Goal: Task Accomplishment & Management: Complete application form

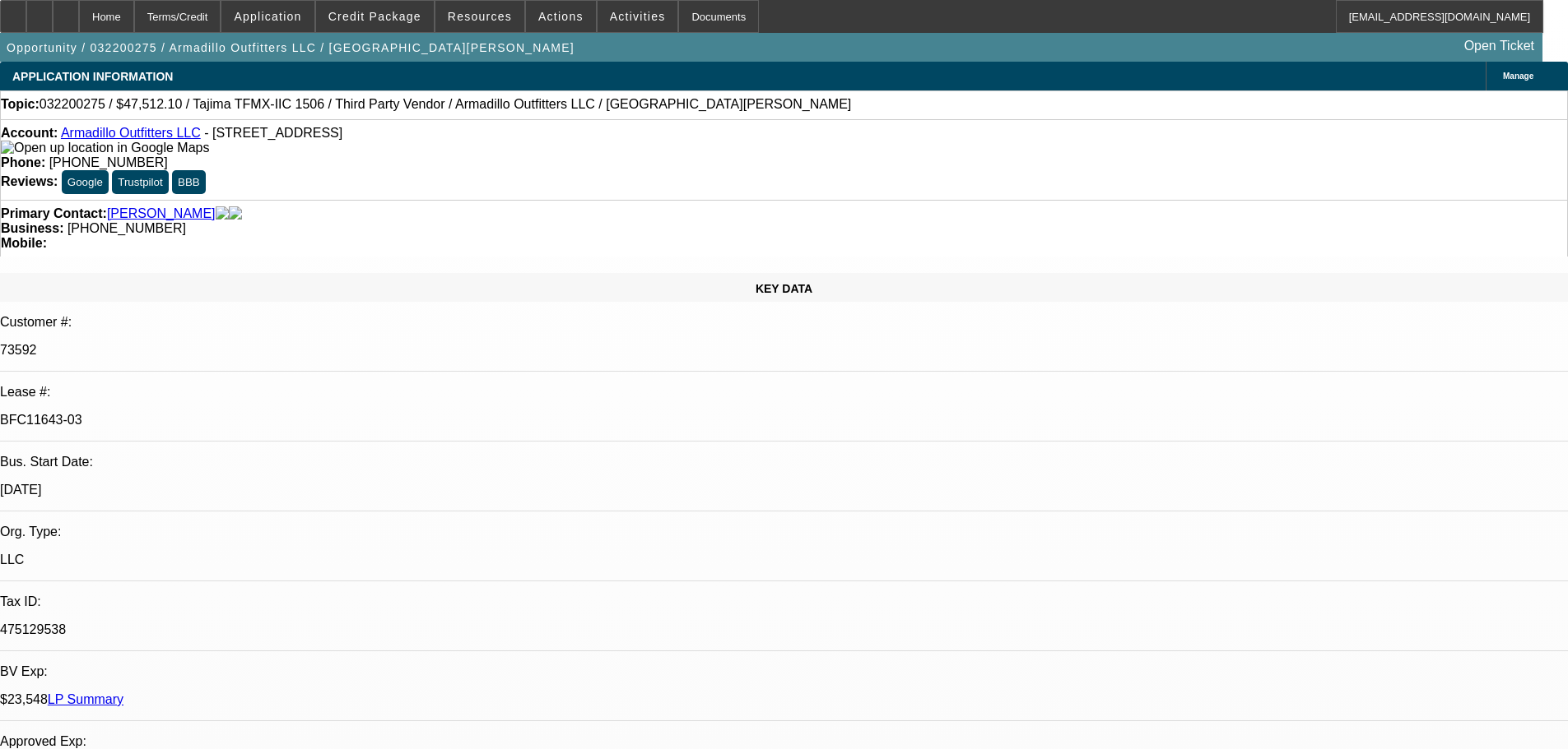
select select "0"
select select "2"
select select "0.1"
select select "4"
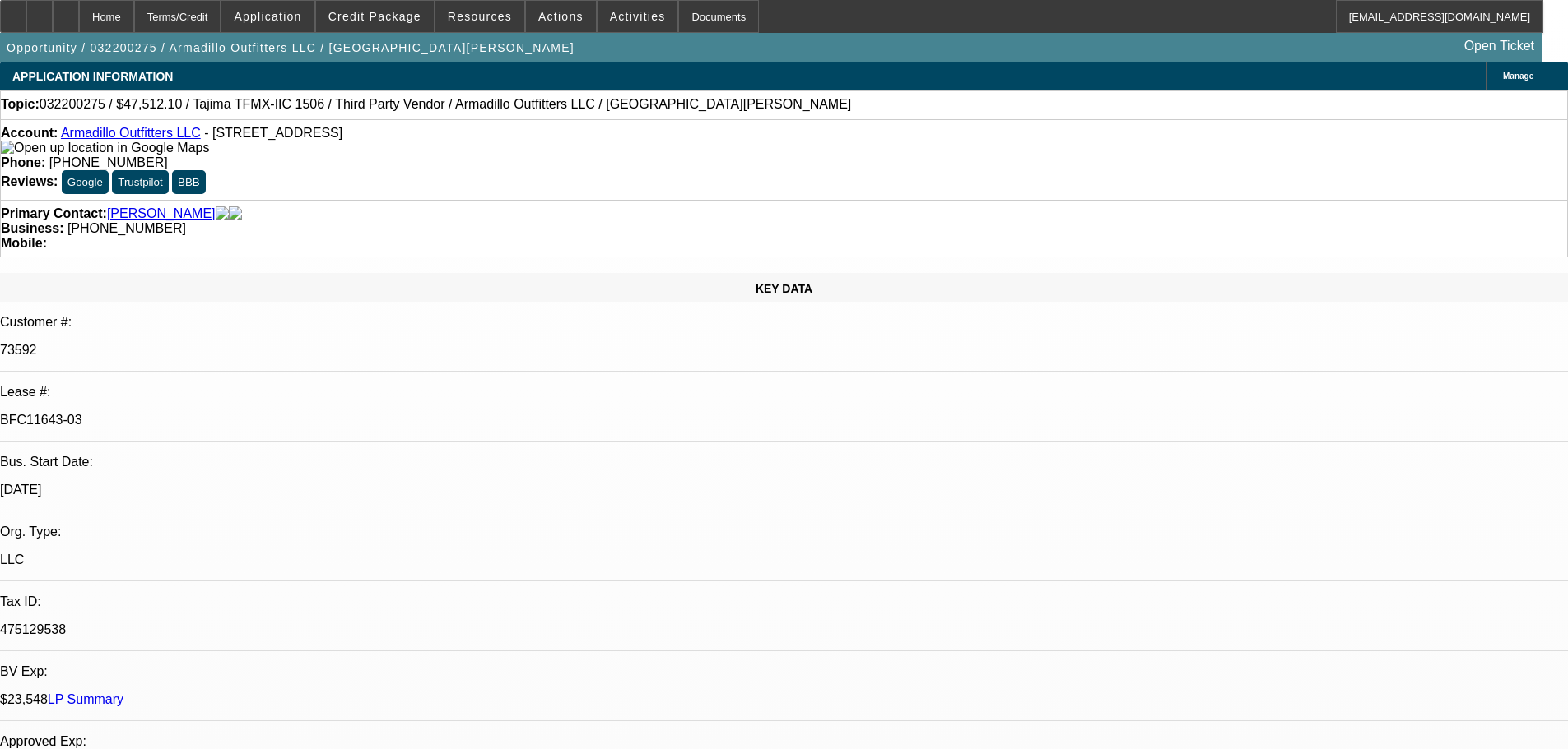
select select "0"
select select "2"
select select "0.1"
select select "4"
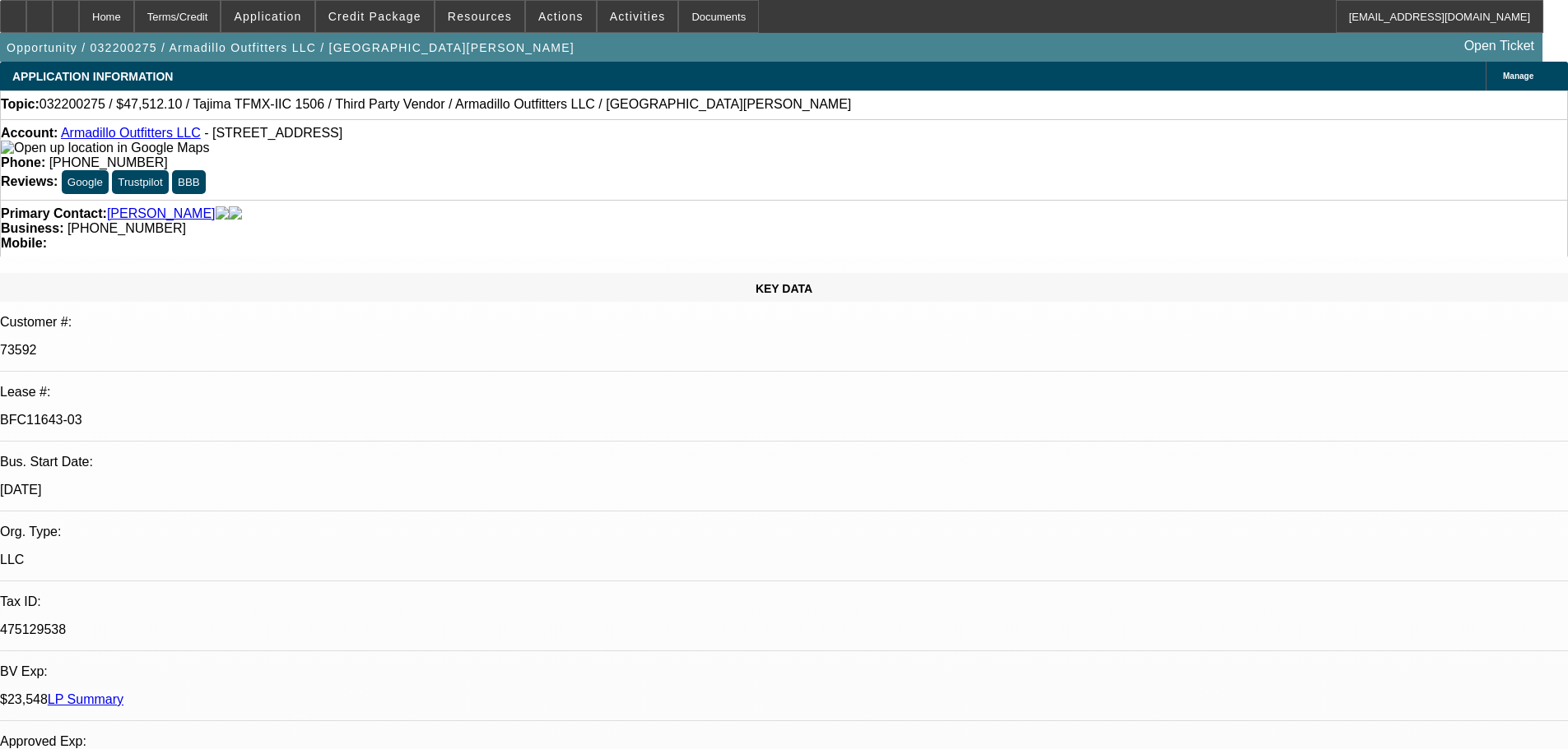
select select "0"
select select "2"
select select "0.1"
select select "4"
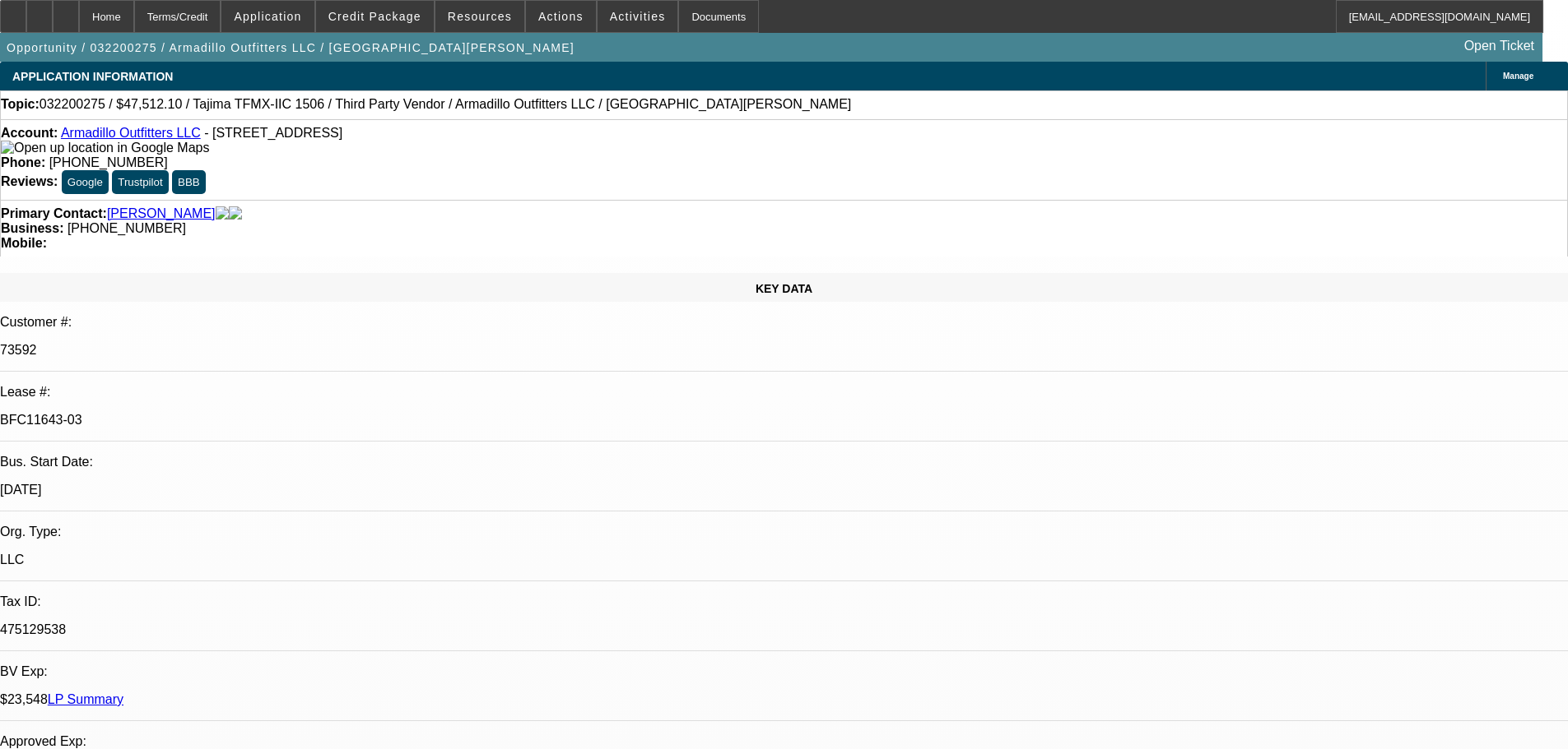
select select "0"
select select "2"
select select "0.1"
select select "4"
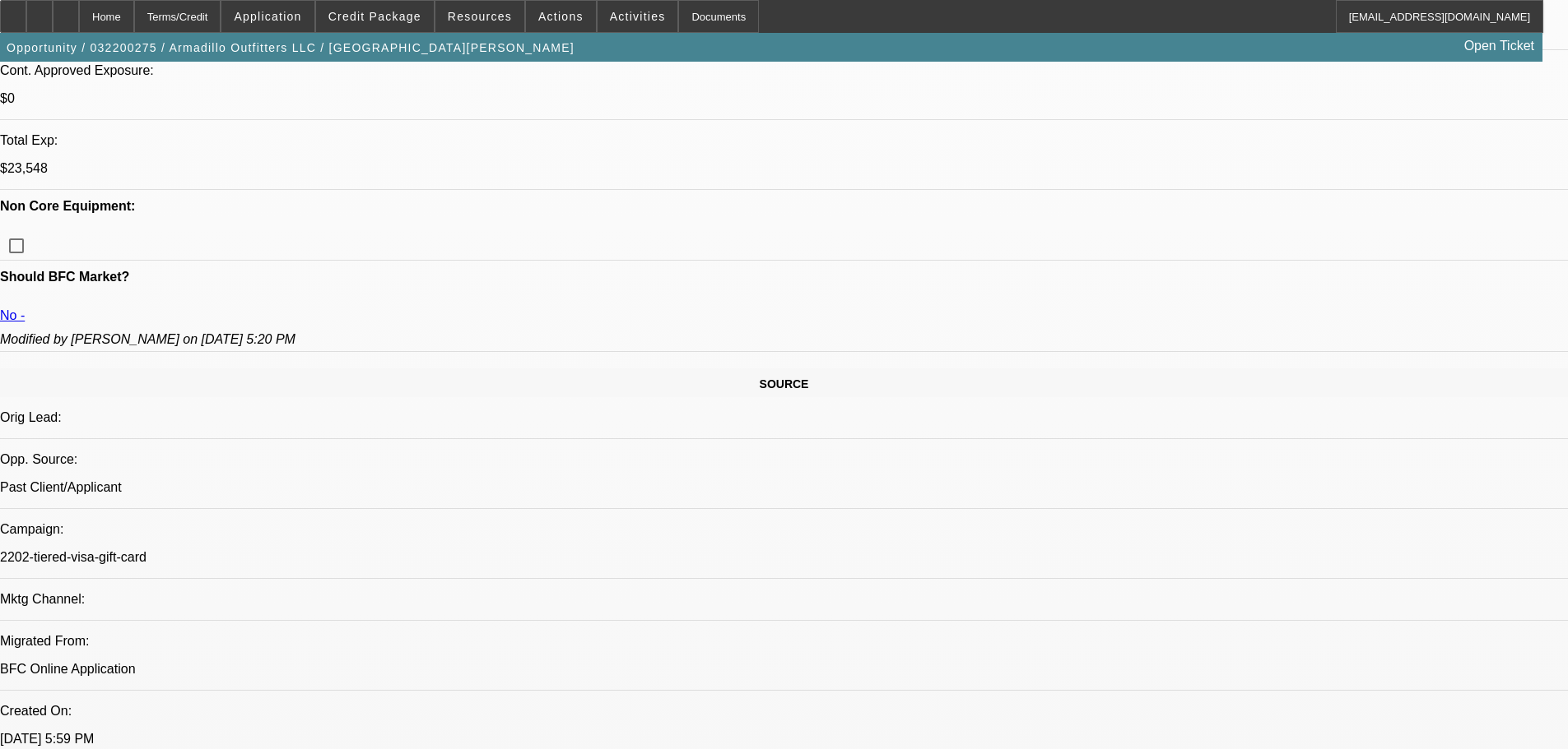
scroll to position [740, 0]
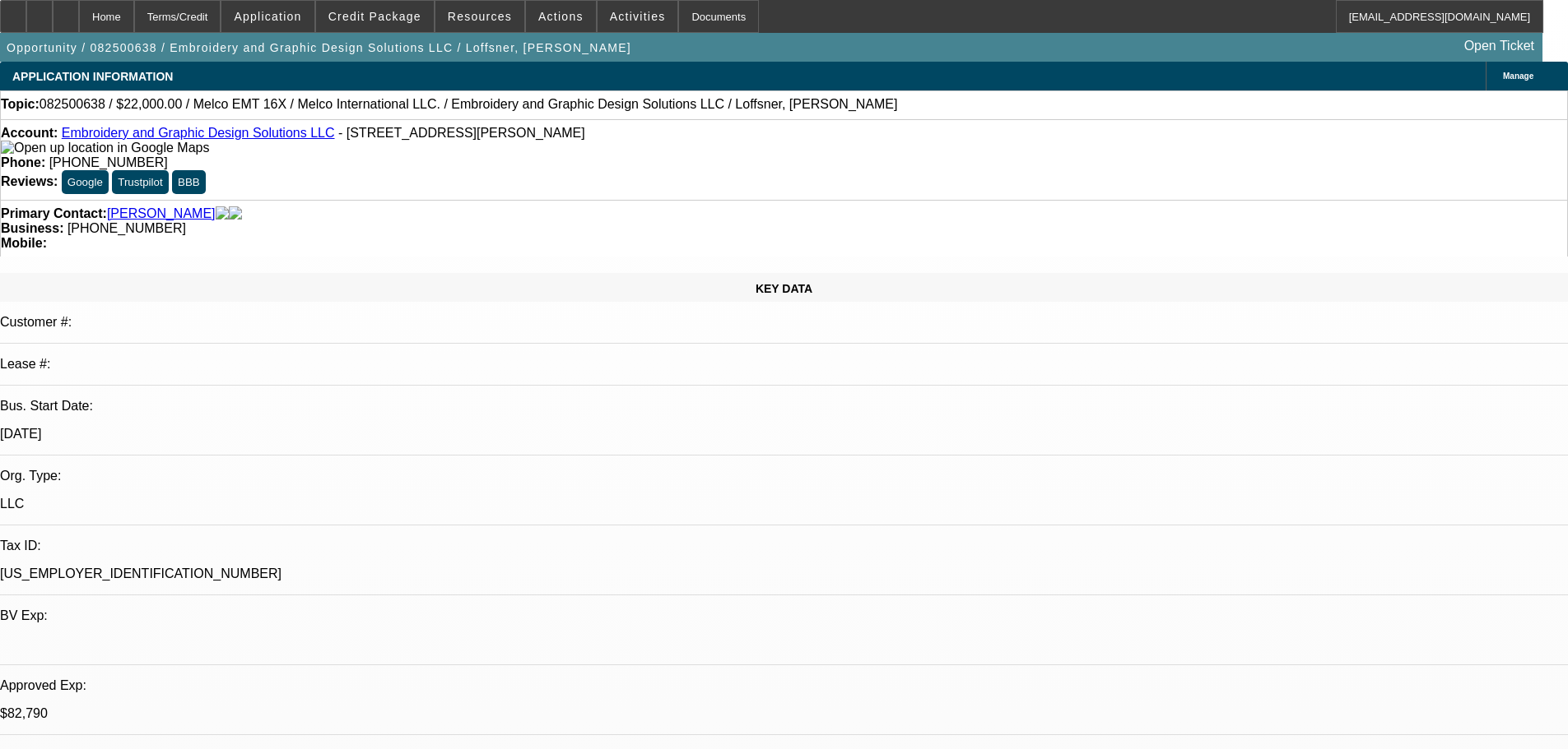
select select "0"
select select "2"
select select "0"
select select "6"
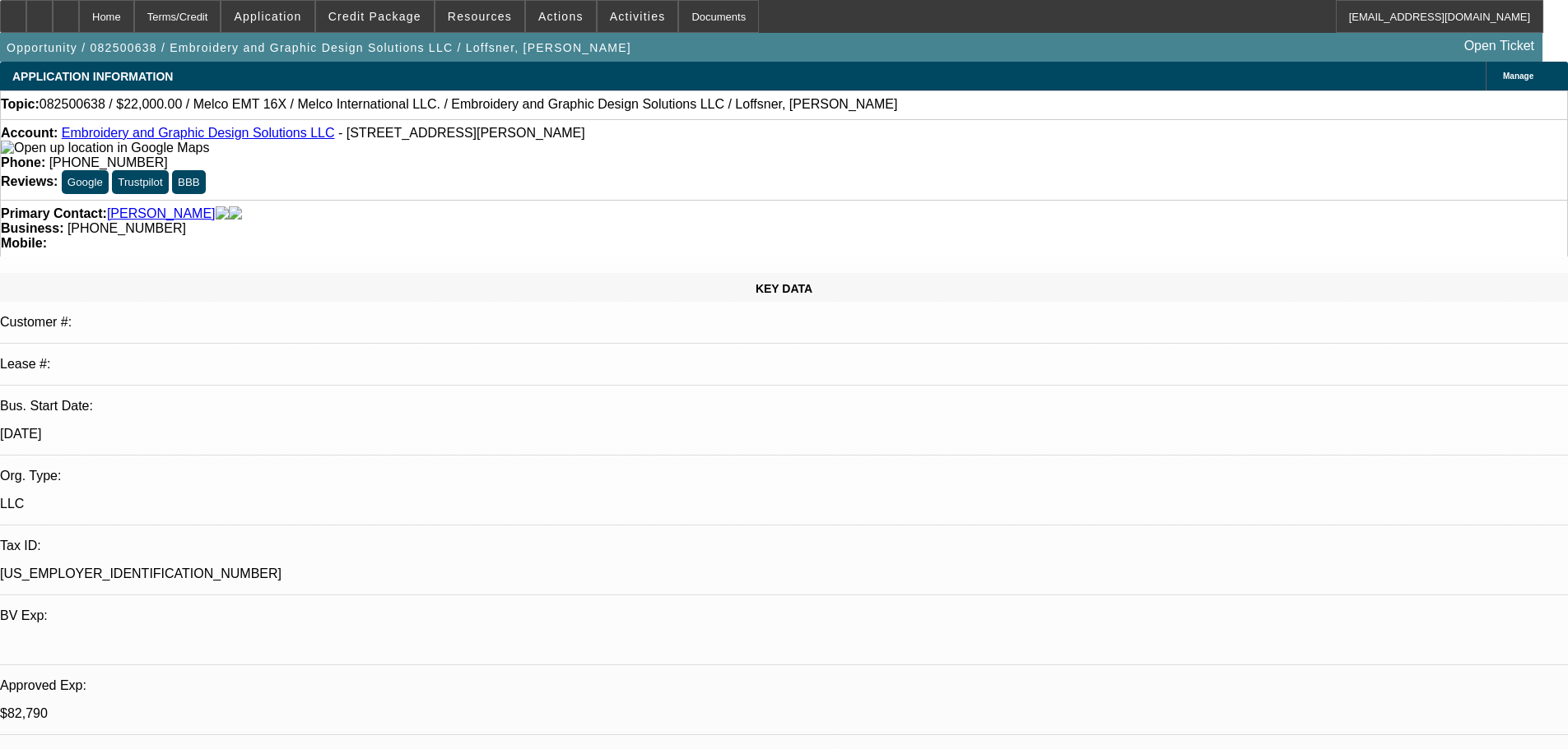
select select "0"
select select "2"
select select "0"
select select "6"
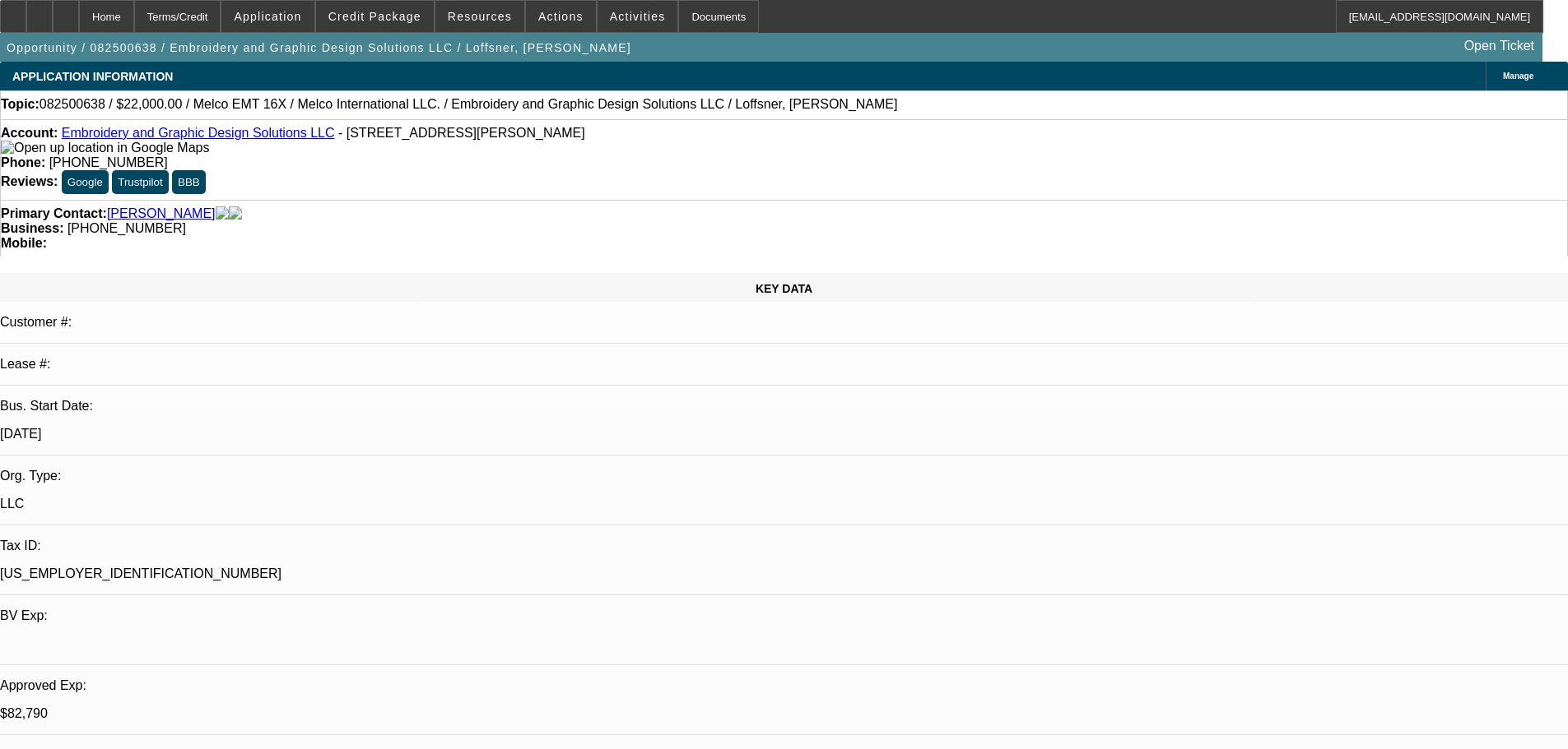
select select "0"
select select "2"
select select "0"
select select "6"
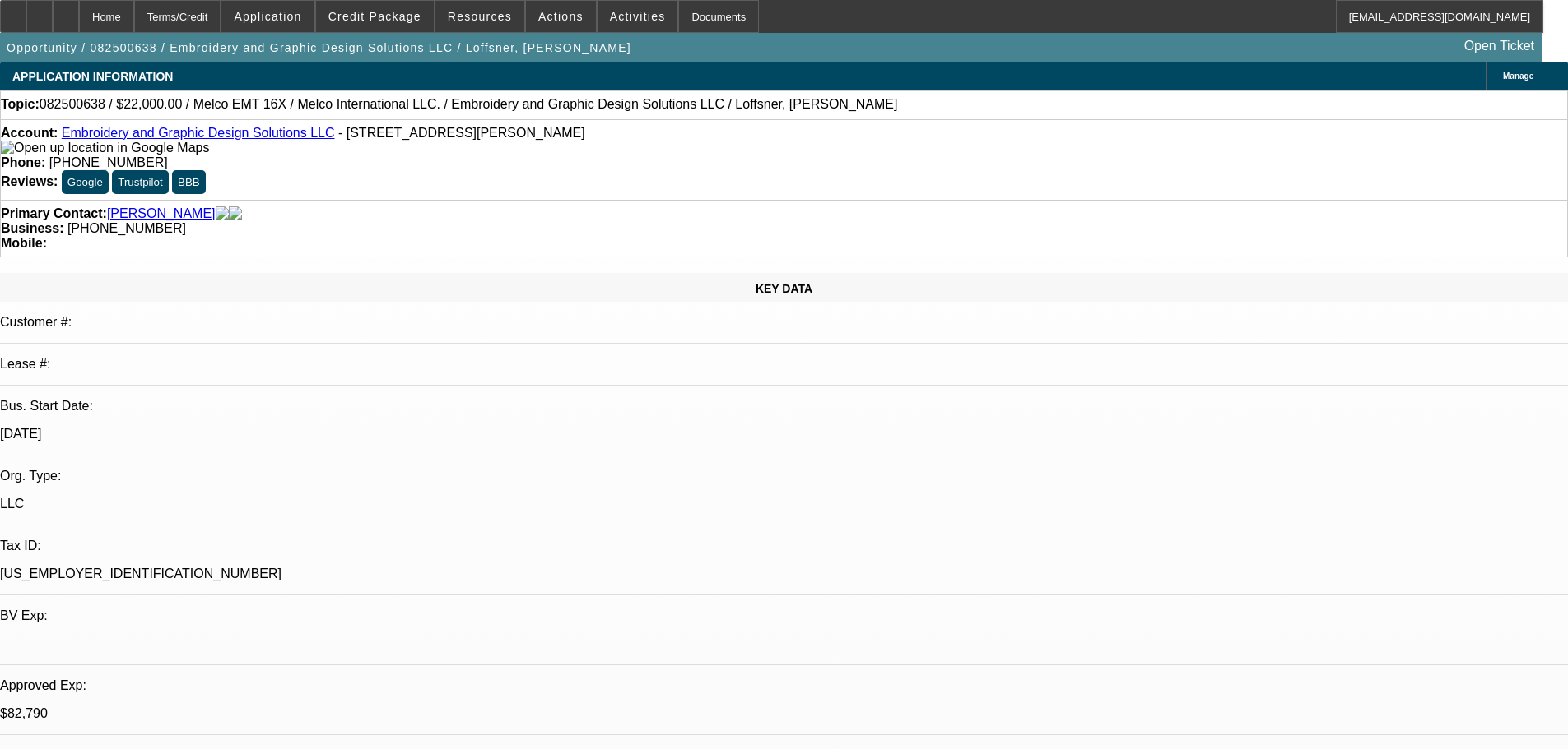
select select "0"
select select "2"
select select "0"
select select "6"
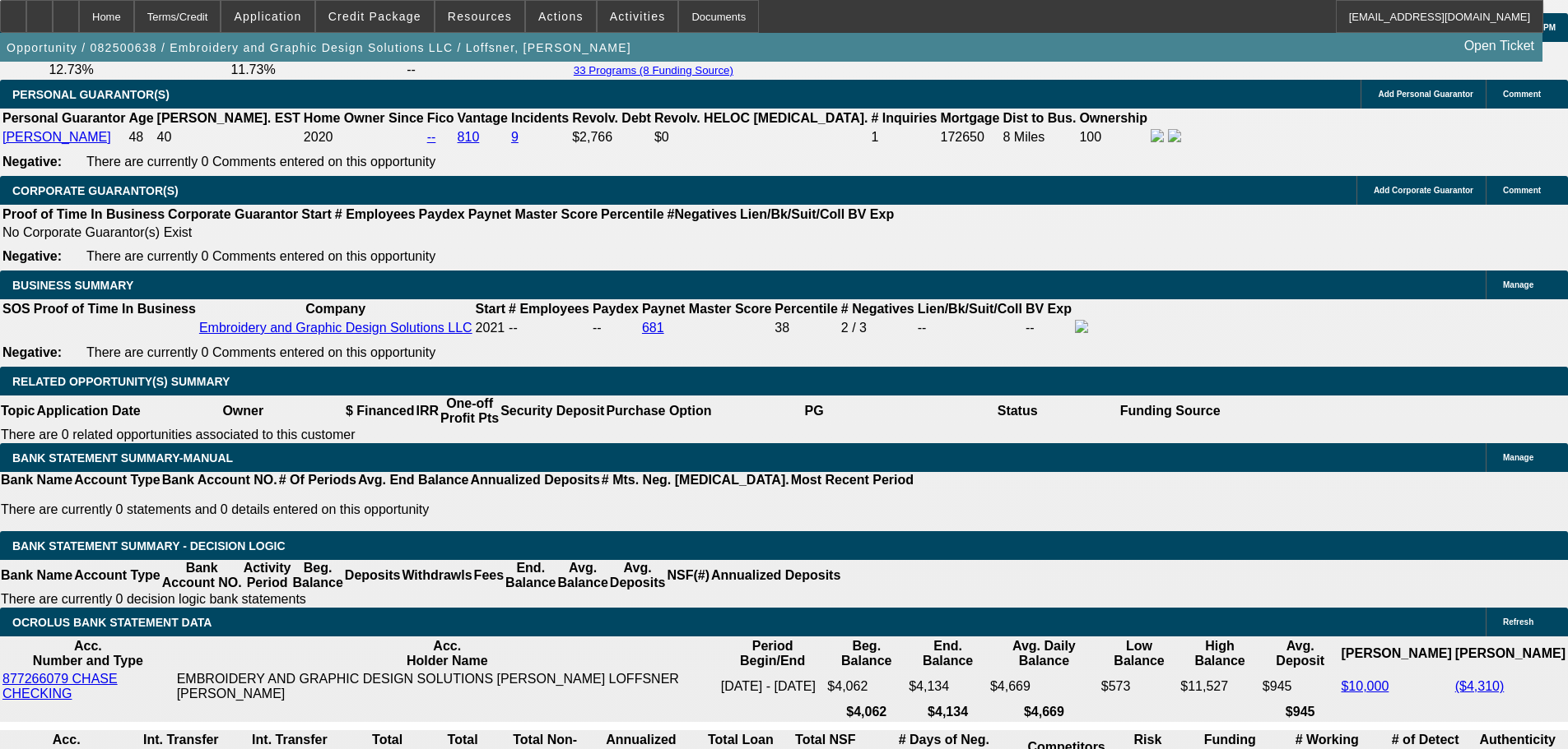
scroll to position [2467, 0]
